Goal: Information Seeking & Learning: Learn about a topic

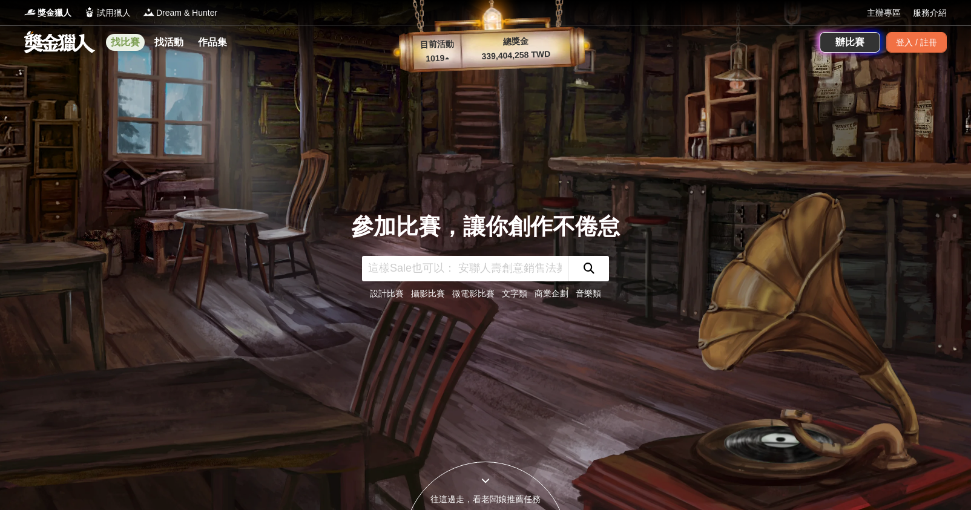
click at [134, 39] on link "找比賽" at bounding box center [125, 42] width 39 height 17
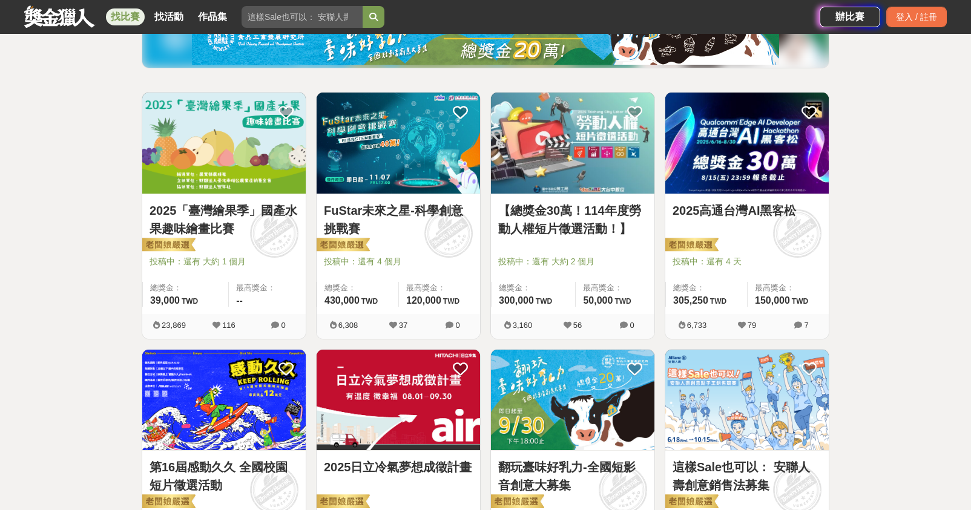
scroll to position [175, 0]
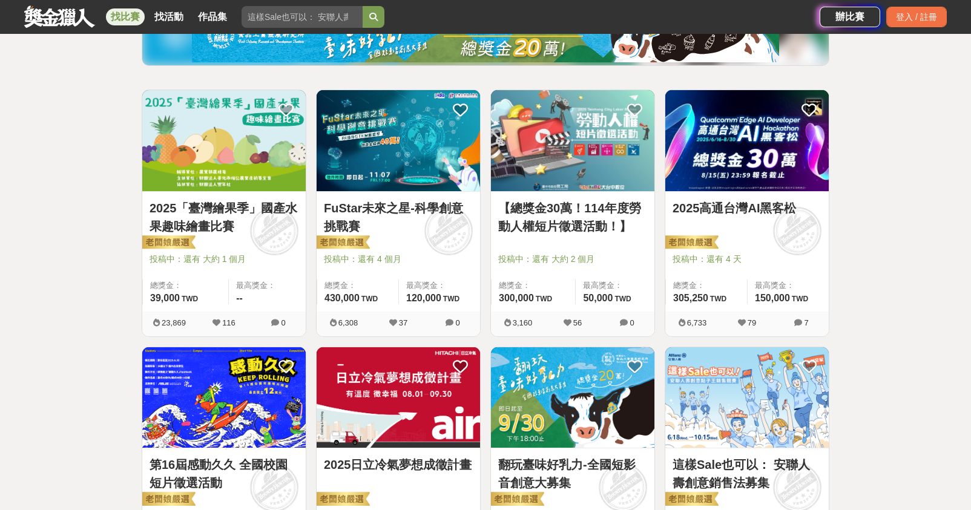
click at [257, 184] on img at bounding box center [223, 140] width 163 height 101
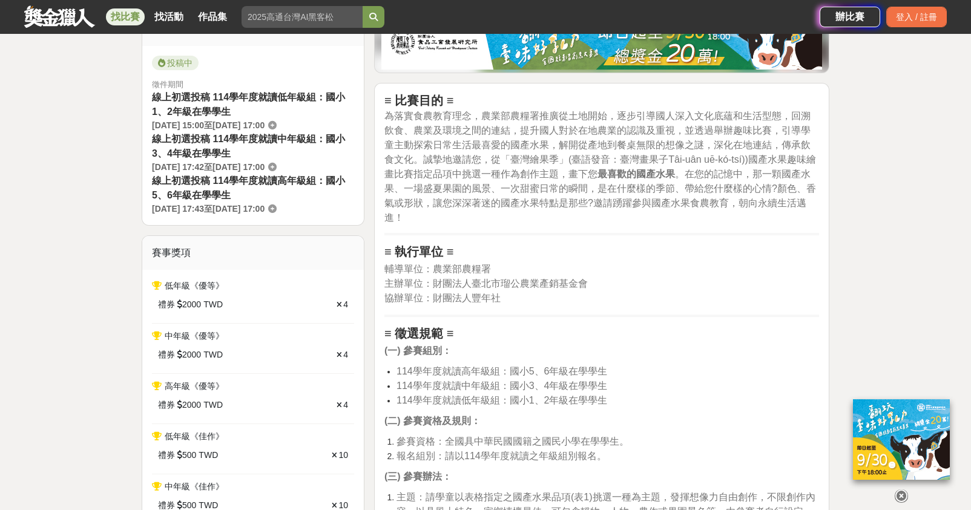
scroll to position [327, 0]
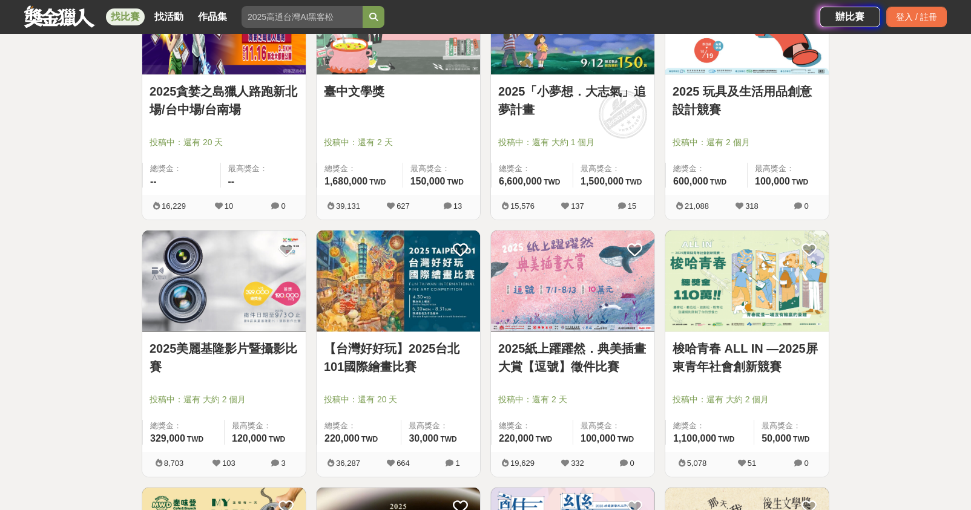
scroll to position [888, 0]
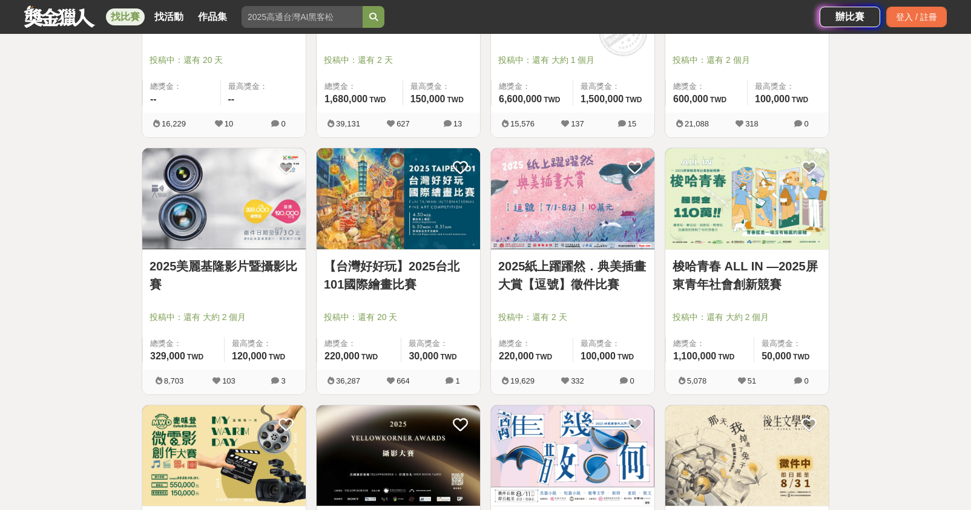
click at [568, 260] on link "2025紙上躍躍然．典美插畫大賞【逗號】徵件比賽" at bounding box center [572, 275] width 149 height 36
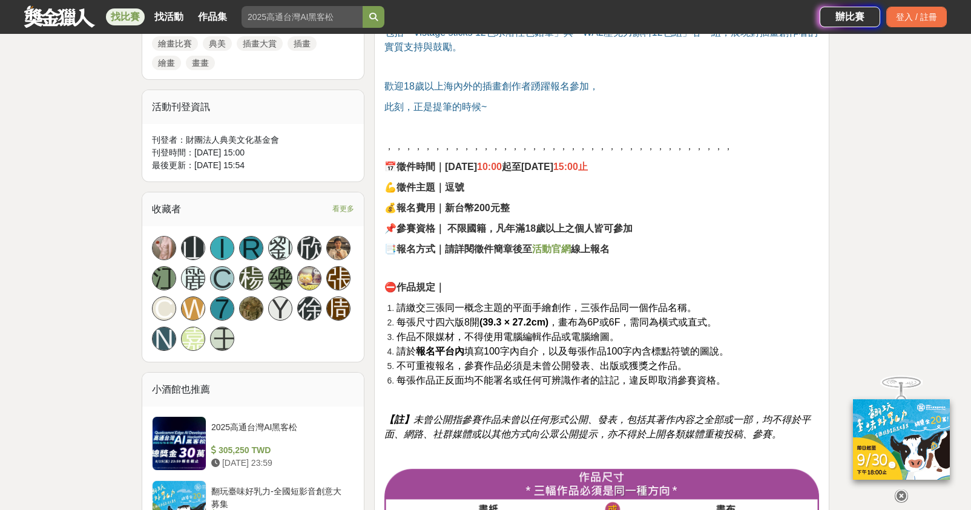
scroll to position [590, 0]
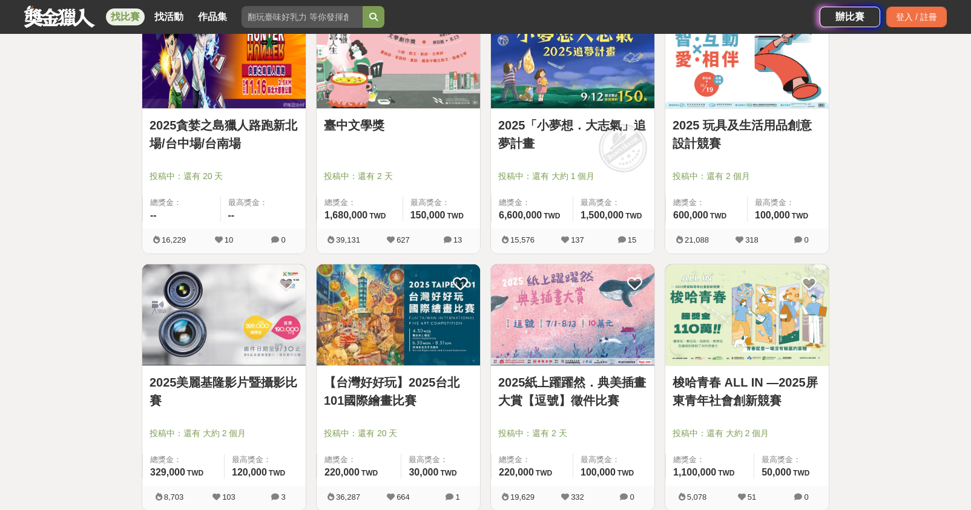
scroll to position [787, 0]
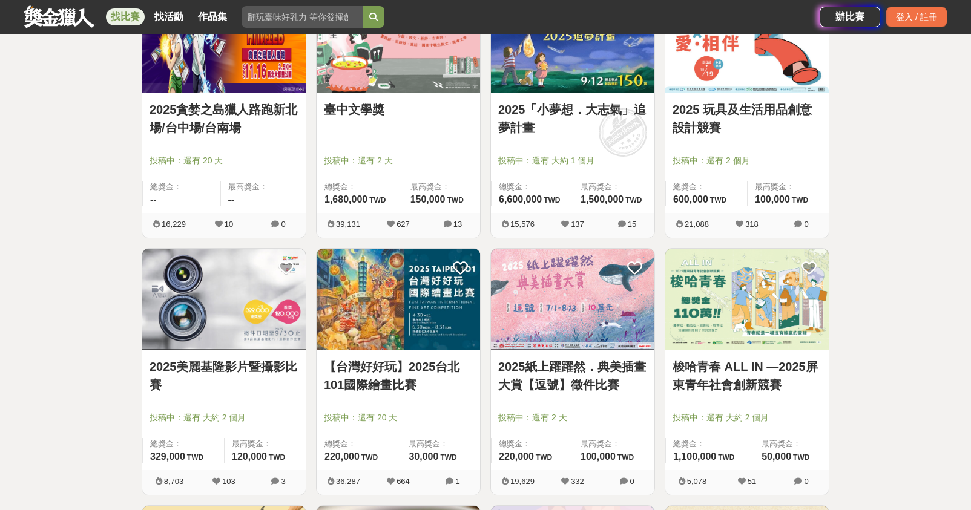
click at [565, 105] on link "2025「小夢想．大志氣」追夢計畫" at bounding box center [572, 118] width 149 height 36
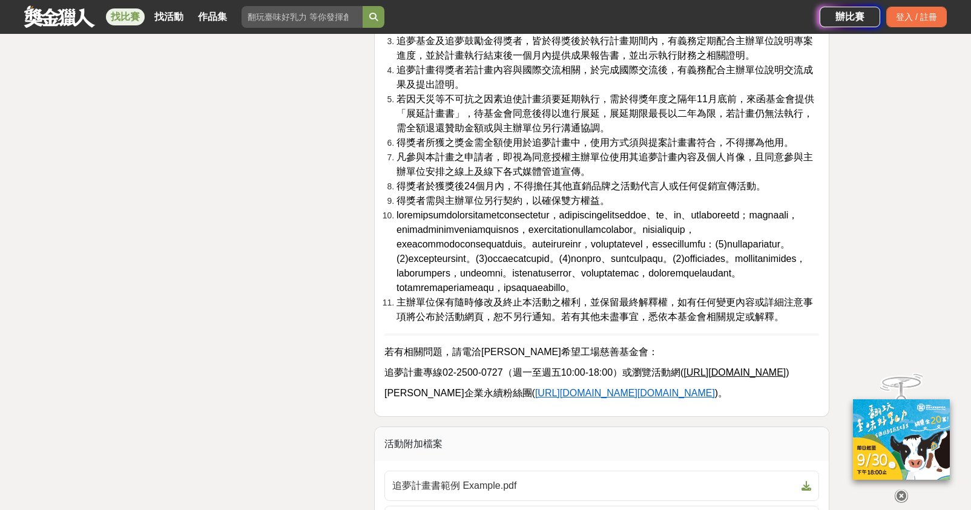
scroll to position [3195, 0]
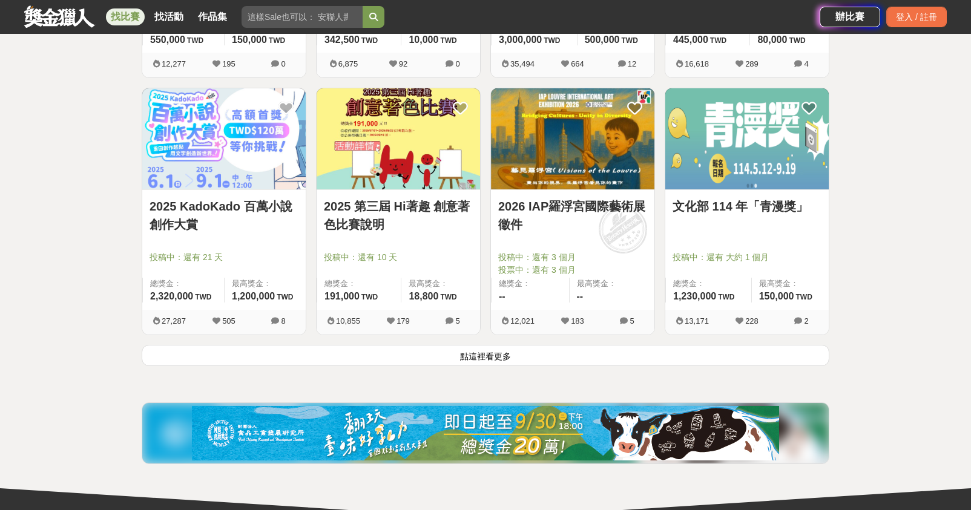
scroll to position [1491, 0]
